Goal: Task Accomplishment & Management: Manage account settings

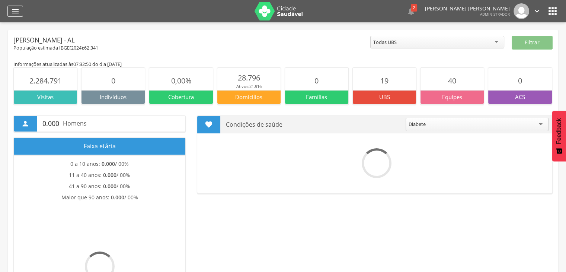
click at [12, 16] on div "" at bounding box center [15, 11] width 16 height 11
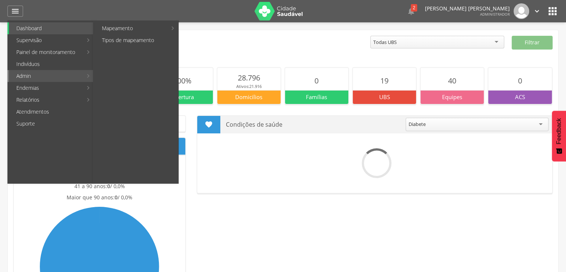
click at [73, 77] on link "Admin" at bounding box center [46, 76] width 74 height 12
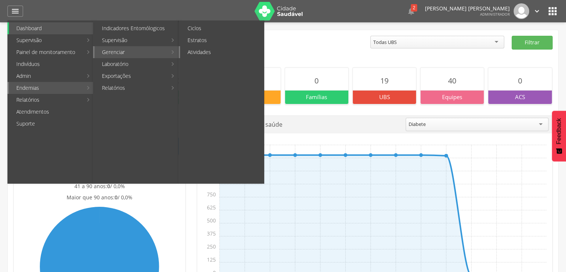
click at [207, 50] on link "Atividades" at bounding box center [222, 52] width 84 height 12
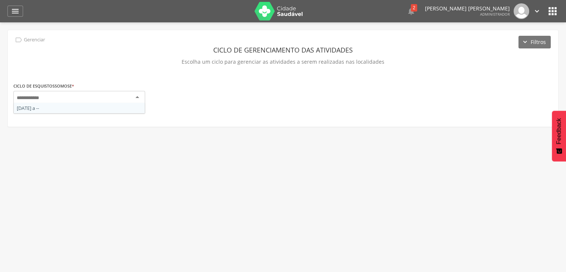
click at [107, 98] on div at bounding box center [79, 97] width 132 height 13
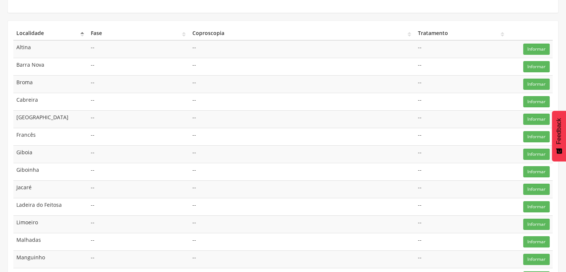
scroll to position [114, 0]
click at [538, 48] on button "Informar" at bounding box center [536, 48] width 26 height 11
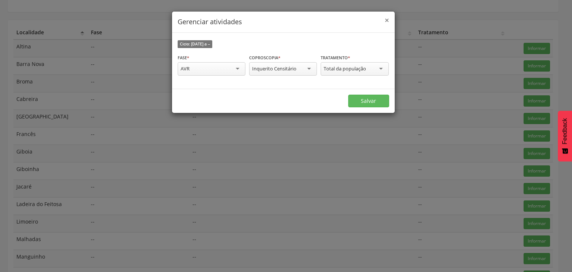
click at [387, 19] on span "×" at bounding box center [387, 20] width 4 height 10
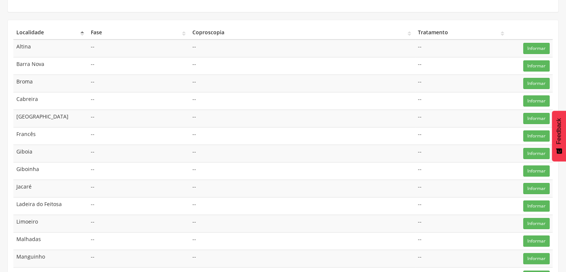
scroll to position [0, 0]
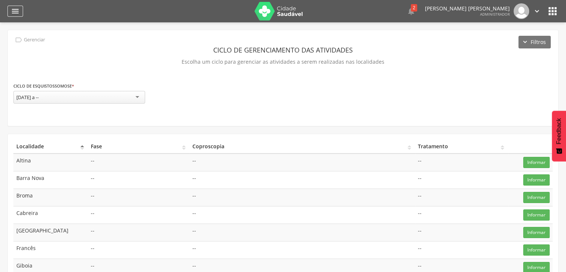
click at [11, 12] on icon "" at bounding box center [15, 11] width 9 height 9
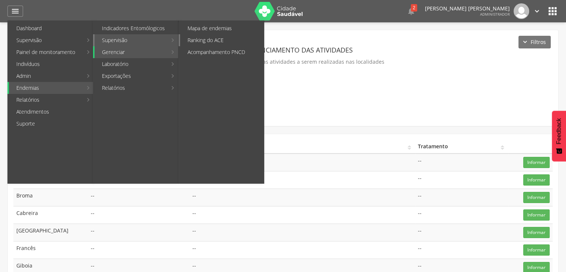
click at [209, 39] on link "Ranking do ACE" at bounding box center [222, 40] width 84 height 12
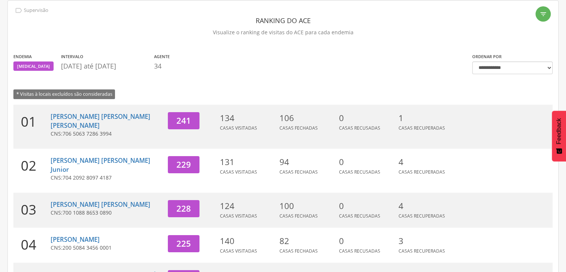
scroll to position [30, 0]
click at [85, 118] on link "[PERSON_NAME] [PERSON_NAME] [PERSON_NAME]" at bounding box center [101, 120] width 100 height 17
type input "**********"
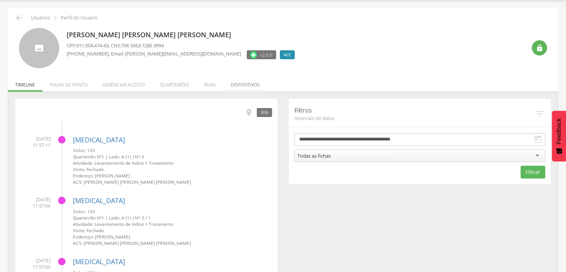
click at [238, 84] on li "Dispositivos" at bounding box center [245, 82] width 44 height 17
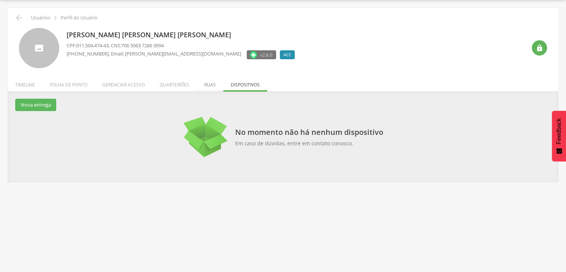
click at [213, 84] on li "Ruas" at bounding box center [210, 82] width 26 height 17
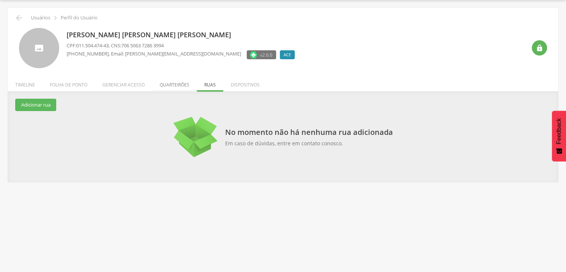
click at [173, 84] on li "Quarteirões" at bounding box center [174, 82] width 45 height 17
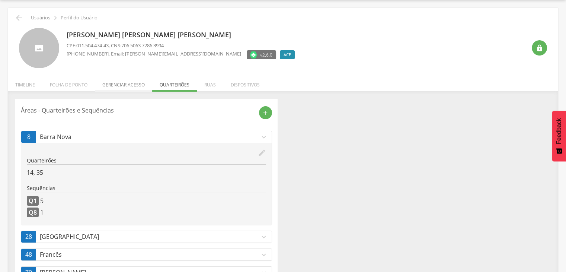
click at [138, 85] on li "Gerenciar acesso" at bounding box center [123, 82] width 57 height 17
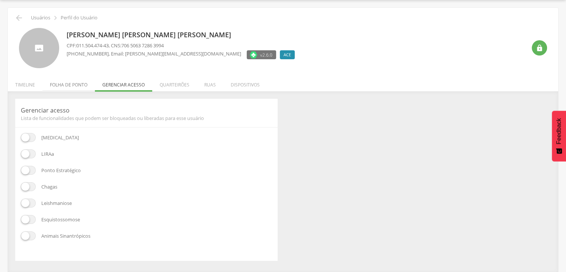
click at [78, 83] on li "Folha de ponto" at bounding box center [68, 82] width 52 height 17
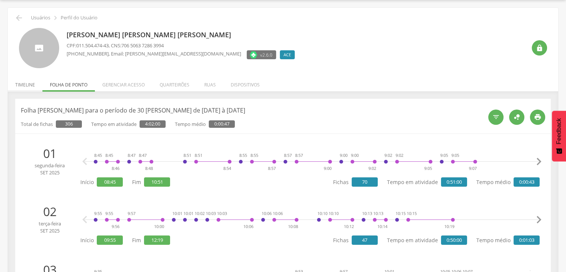
click at [24, 82] on li "Timeline" at bounding box center [25, 82] width 35 height 17
